Goal: Transaction & Acquisition: Purchase product/service

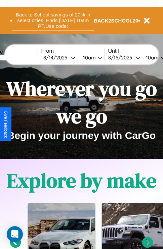
click at [53, 20] on button "Back to School savings of 20% in select cities! Ends [DATE] 10am PT. Use code:" at bounding box center [52, 20] width 81 height 21
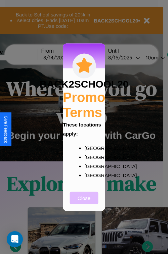
click at [84, 202] on button "Close" at bounding box center [84, 198] width 29 height 12
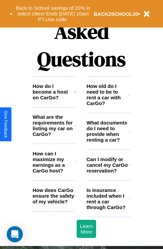
scroll to position [813, 0]
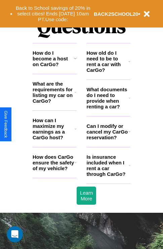
click at [54, 67] on h3 "How do I become a host on CarGo?" at bounding box center [53, 58] width 41 height 17
click at [108, 140] on h3 "Can I modify or cancel my CarGo reservation?" at bounding box center [108, 131] width 42 height 17
click at [75, 165] on icon at bounding box center [76, 162] width 2 height 5
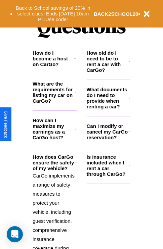
click at [108, 72] on h3 "How old do I need to be to rent a car with CarGo?" at bounding box center [108, 61] width 42 height 23
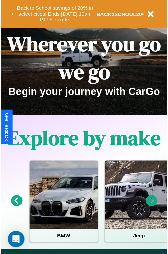
scroll to position [0, 0]
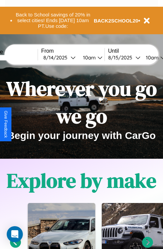
click at [22, 57] on input "text" at bounding box center [12, 57] width 50 height 5
type input "**********"
click at [67, 57] on div "[DATE]" at bounding box center [56, 57] width 27 height 6
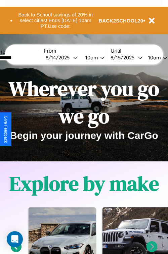
select select "*"
select select "****"
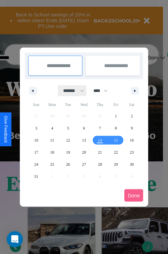
click at [71, 91] on select "******* ******** ***** ***** *** **** **** ****** ********* ******* ******** **…" at bounding box center [72, 90] width 29 height 11
select select "*"
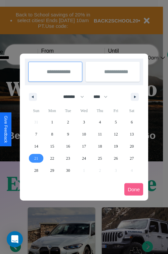
click at [36, 158] on span "21" at bounding box center [36, 158] width 4 height 12
type input "**********"
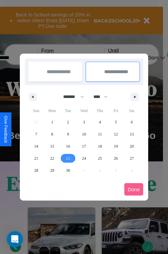
click at [68, 158] on span "23" at bounding box center [68, 158] width 4 height 12
type input "**********"
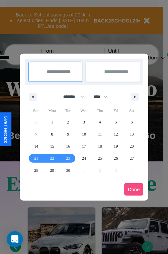
click at [134, 189] on button "Done" at bounding box center [133, 189] width 19 height 12
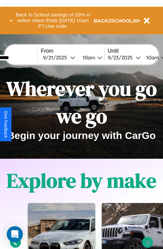
click at [96, 57] on div "10am" at bounding box center [88, 57] width 18 height 6
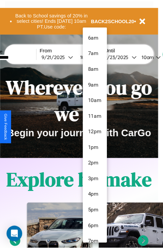
scroll to position [22, 0]
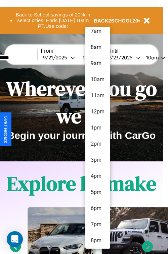
click at [97, 241] on li "8pm" at bounding box center [97, 241] width 25 height 16
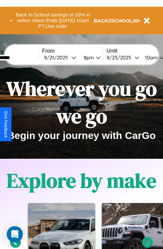
scroll to position [0, 24]
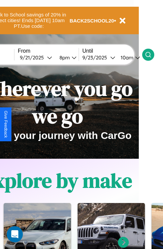
click at [151, 54] on icon at bounding box center [148, 54] width 7 height 7
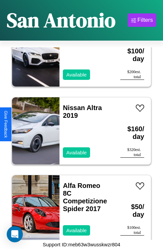
scroll to position [9553, 0]
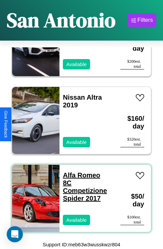
click at [79, 172] on link "Alfa Romeo 8C Competizione Spider 2017" at bounding box center [85, 187] width 44 height 31
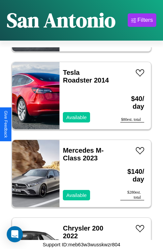
scroll to position [4387, 0]
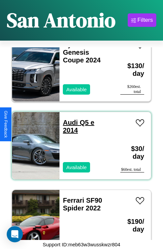
click at [68, 119] on link "Audi Q5 e 2014" at bounding box center [78, 126] width 31 height 15
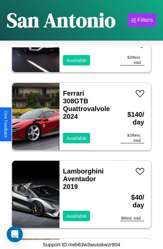
scroll to position [7113, 0]
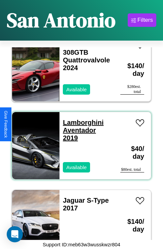
click at [81, 119] on link "Lamborghini Aventador 2019" at bounding box center [83, 130] width 41 height 23
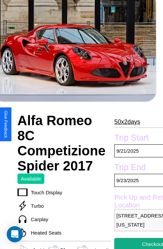
scroll to position [154, 32]
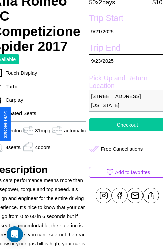
click at [124, 125] on button "Checkout" at bounding box center [127, 125] width 77 height 12
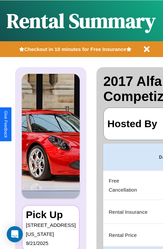
scroll to position [0, 127]
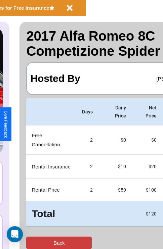
click at [33, 243] on button "Back" at bounding box center [58, 243] width 65 height 12
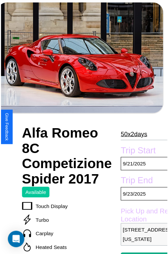
scroll to position [201, 32]
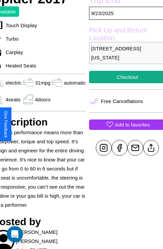
click at [124, 125] on p "Add to favorites" at bounding box center [132, 124] width 35 height 9
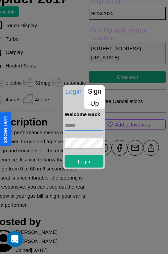
click at [84, 126] on input "text" at bounding box center [84, 125] width 39 height 11
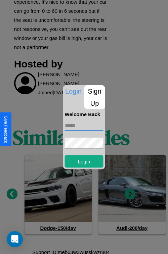
scroll to position [362, 10]
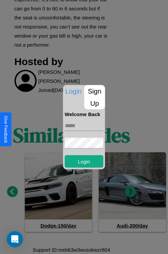
click at [12, 192] on div at bounding box center [84, 127] width 168 height 254
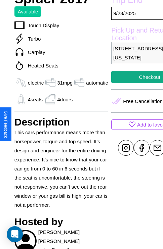
scroll to position [312, 10]
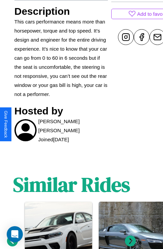
click at [130, 241] on icon at bounding box center [130, 241] width 11 height 11
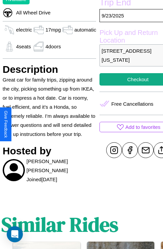
scroll to position [208, 26]
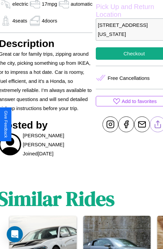
click at [158, 124] on line at bounding box center [158, 123] width 0 height 5
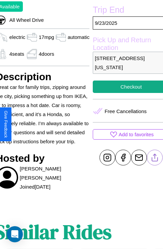
scroll to position [137, 32]
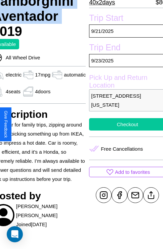
click at [124, 124] on button "Checkout" at bounding box center [127, 124] width 77 height 12
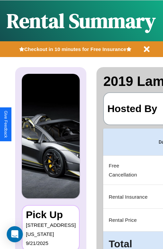
scroll to position [0, 127]
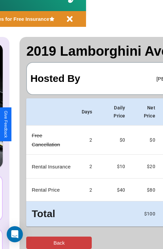
click at [33, 243] on button "Back" at bounding box center [58, 243] width 65 height 12
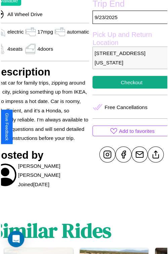
scroll to position [185, 32]
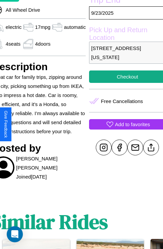
click at [124, 124] on p "Add to favorites" at bounding box center [132, 124] width 35 height 9
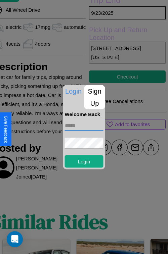
click at [84, 127] on input "text" at bounding box center [84, 125] width 39 height 11
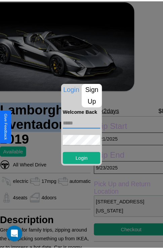
scroll to position [110, 27]
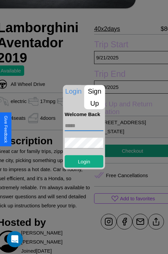
click at [129, 127] on div at bounding box center [84, 127] width 168 height 254
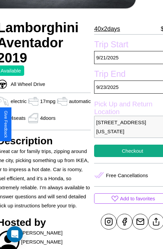
click at [129, 127] on p "126 Spring Street San Antonio Texas 15805 United States" at bounding box center [132, 127] width 77 height 22
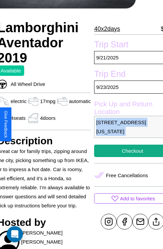
click at [129, 127] on p "126 Spring Street San Antonio Texas 15805 United States" at bounding box center [132, 127] width 77 height 22
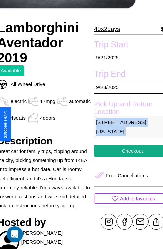
click at [129, 127] on p "126 Spring Street San Antonio Texas 15805 United States" at bounding box center [132, 127] width 77 height 22
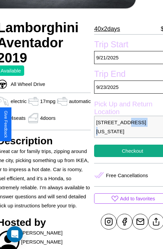
click at [129, 127] on p "126 Spring Street San Antonio Texas 15805 United States" at bounding box center [132, 127] width 77 height 22
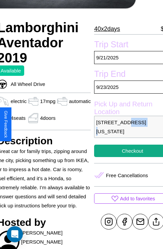
click at [129, 127] on p "126 Spring Street San Antonio Texas 15805 United States" at bounding box center [132, 127] width 77 height 22
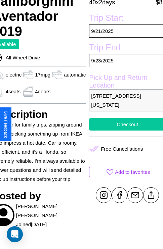
click at [124, 124] on button "Checkout" at bounding box center [127, 124] width 77 height 12
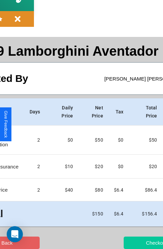
click at [130, 243] on button "Checkout" at bounding box center [156, 243] width 65 height 12
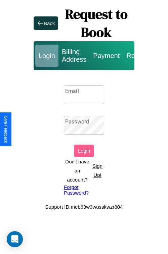
click at [97, 171] on p "Sign Up!" at bounding box center [97, 170] width 13 height 18
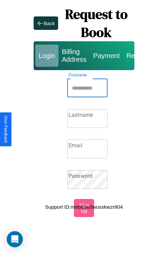
click at [87, 88] on input "Firstname" at bounding box center [87, 88] width 40 height 19
type input "*******"
click at [87, 119] on input "Lastname" at bounding box center [87, 118] width 40 height 19
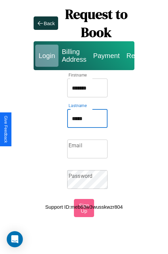
type input "*****"
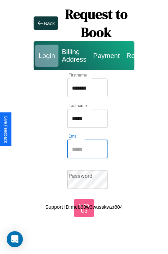
click at [87, 149] on input "Email" at bounding box center [87, 149] width 40 height 19
type input "**********"
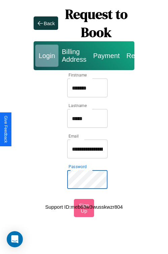
click at [87, 88] on input "*******" at bounding box center [87, 88] width 40 height 19
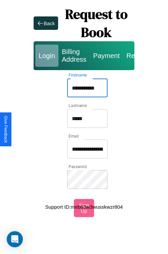
type input "**********"
click at [87, 149] on input "**********" at bounding box center [87, 149] width 40 height 19
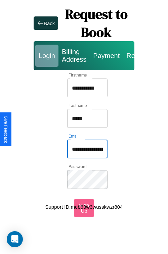
type input "**********"
